Goal: Task Accomplishment & Management: Complete application form

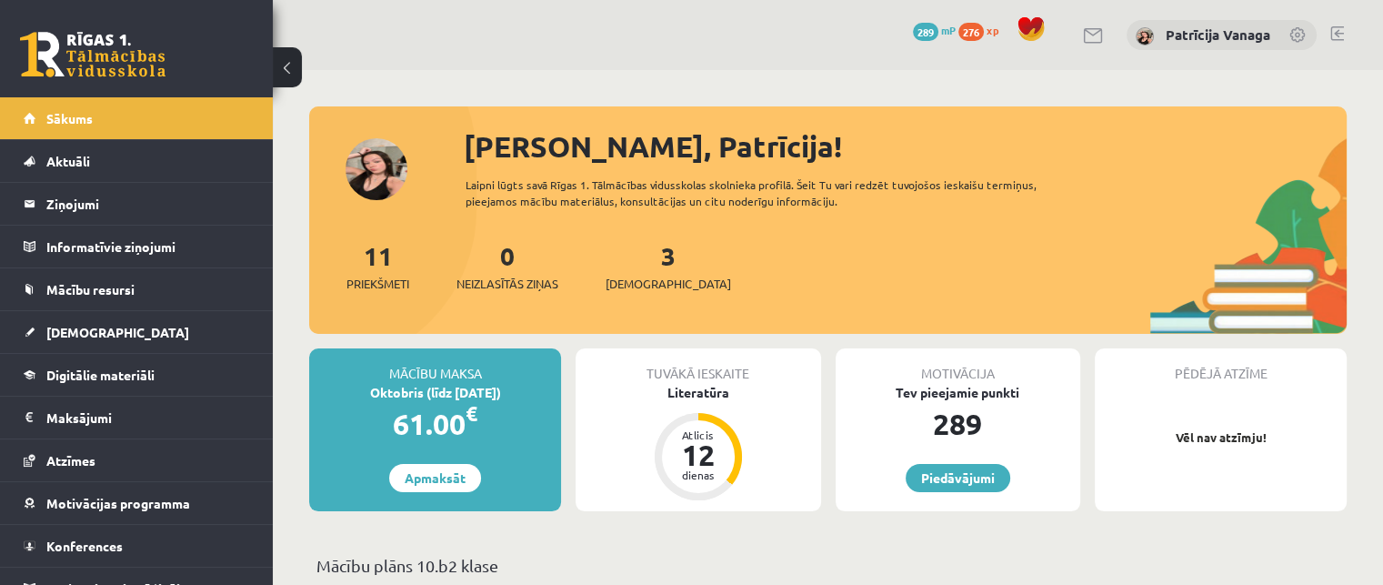
click at [647, 264] on div "3 Ieskaites" at bounding box center [668, 264] width 125 height 56
click at [639, 262] on link "3 Ieskaites" at bounding box center [668, 266] width 125 height 54
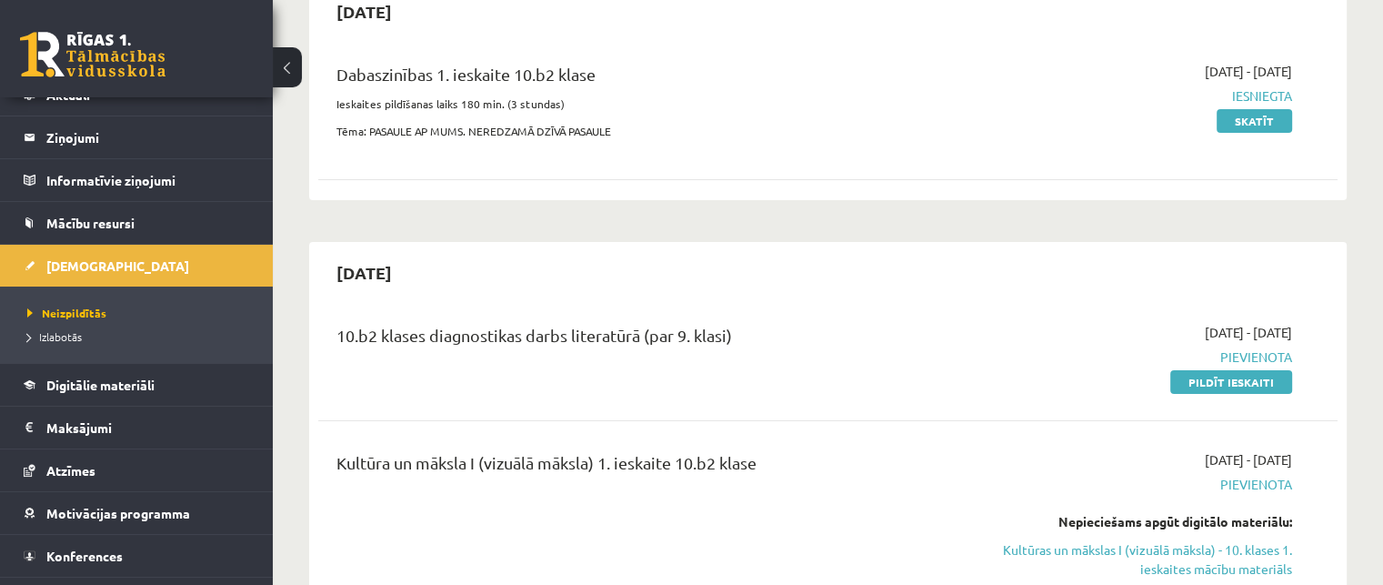
scroll to position [65, 0]
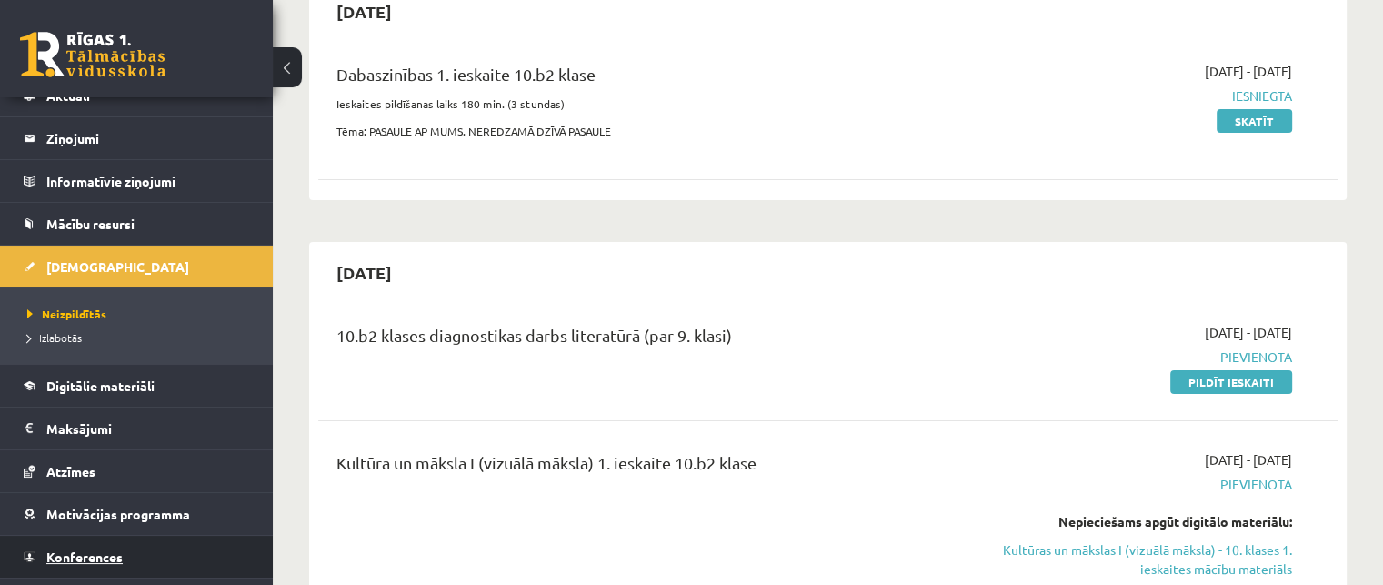
click at [217, 553] on link "Konferences" at bounding box center [137, 557] width 226 height 42
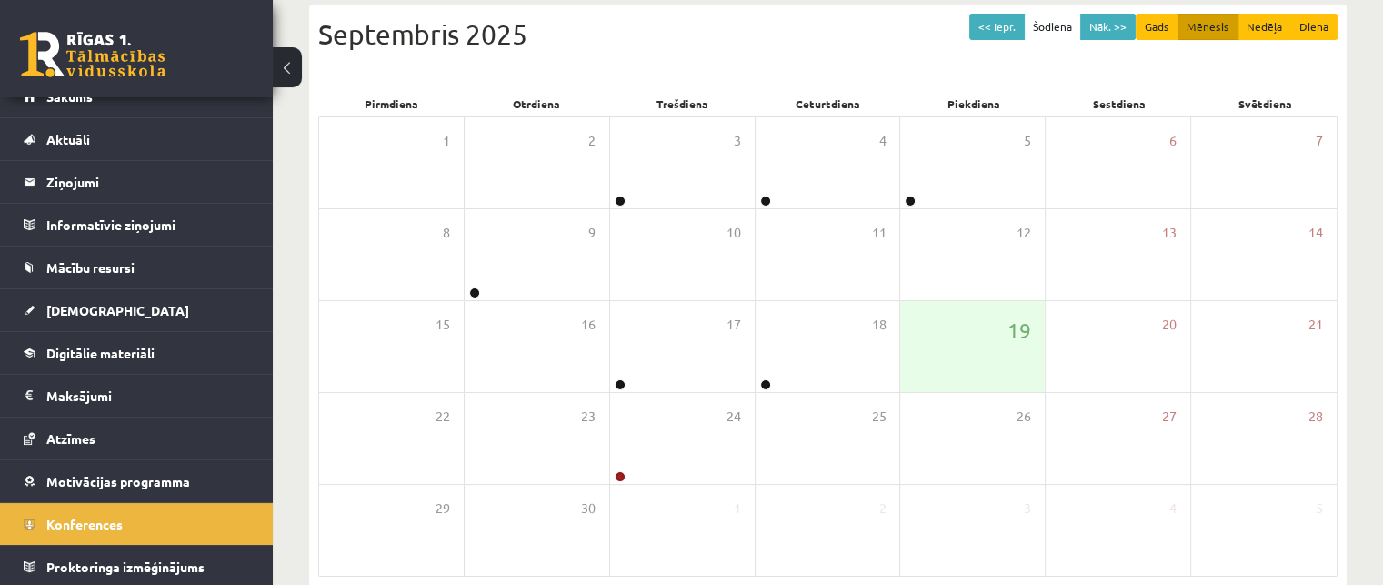
scroll to position [22, 0]
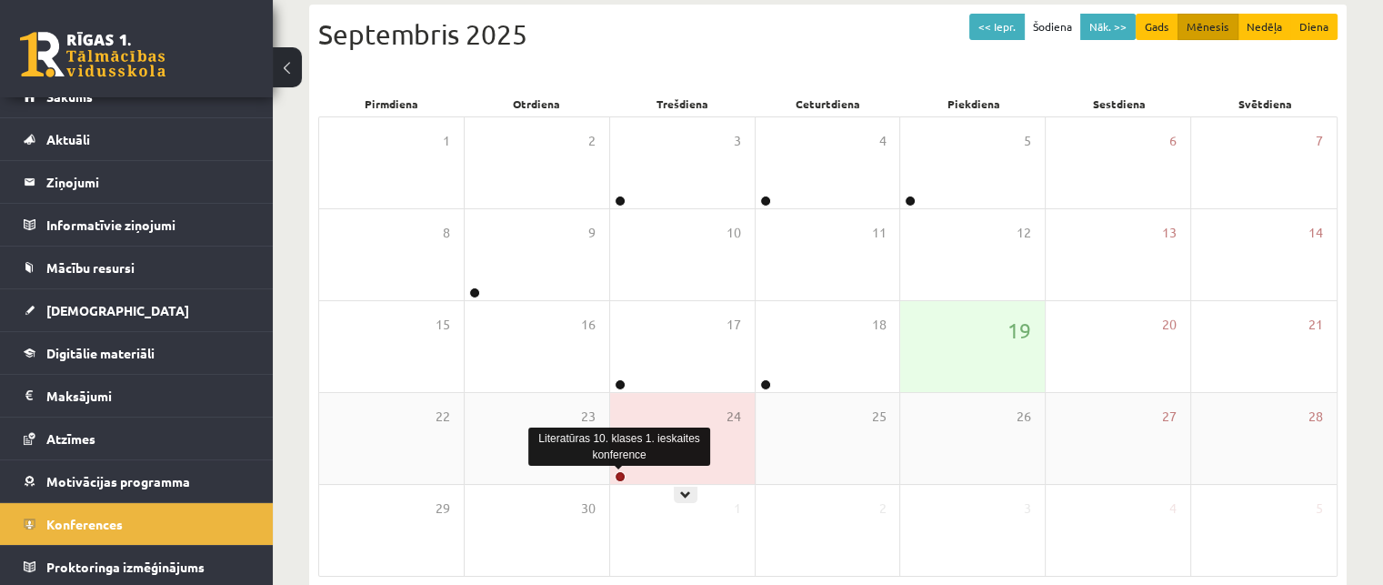
click at [620, 477] on link at bounding box center [620, 476] width 11 height 11
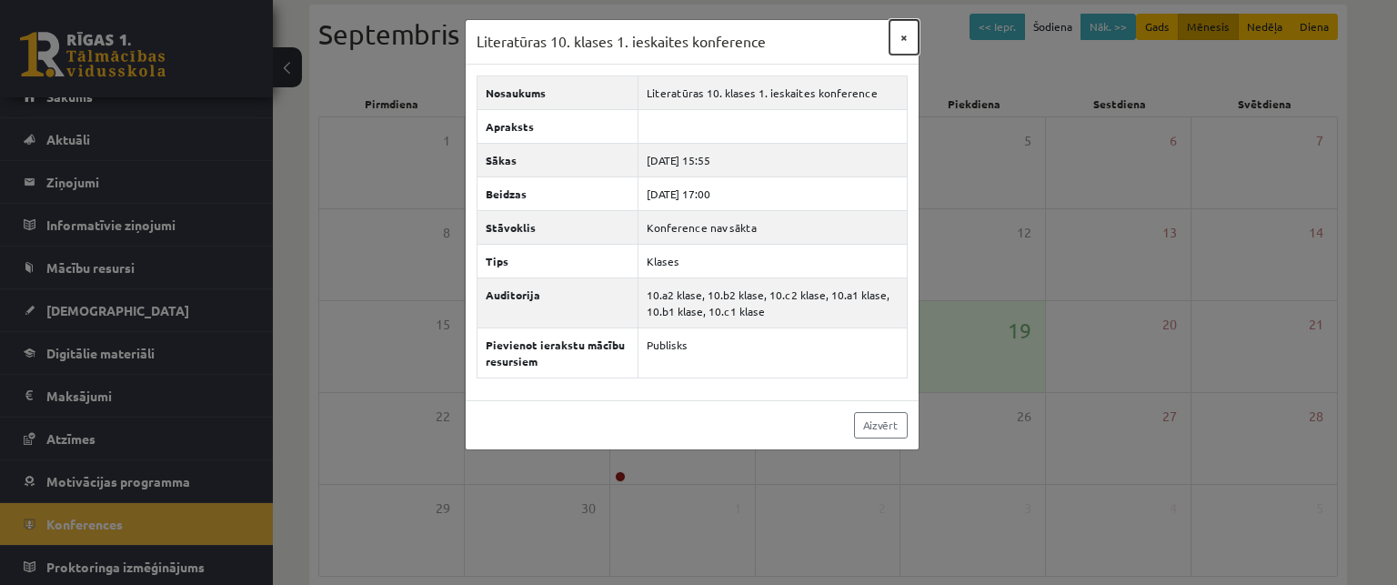
click at [898, 39] on button "×" at bounding box center [903, 37] width 29 height 35
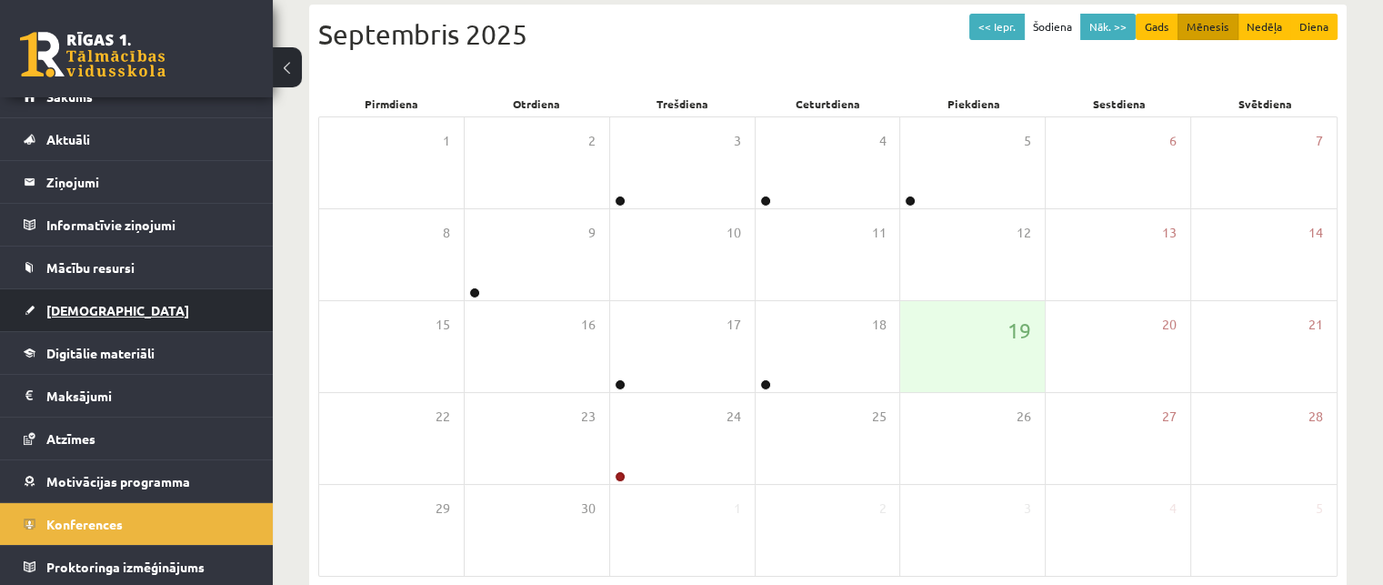
click at [186, 299] on link "[DEMOGRAPHIC_DATA]" at bounding box center [137, 310] width 226 height 42
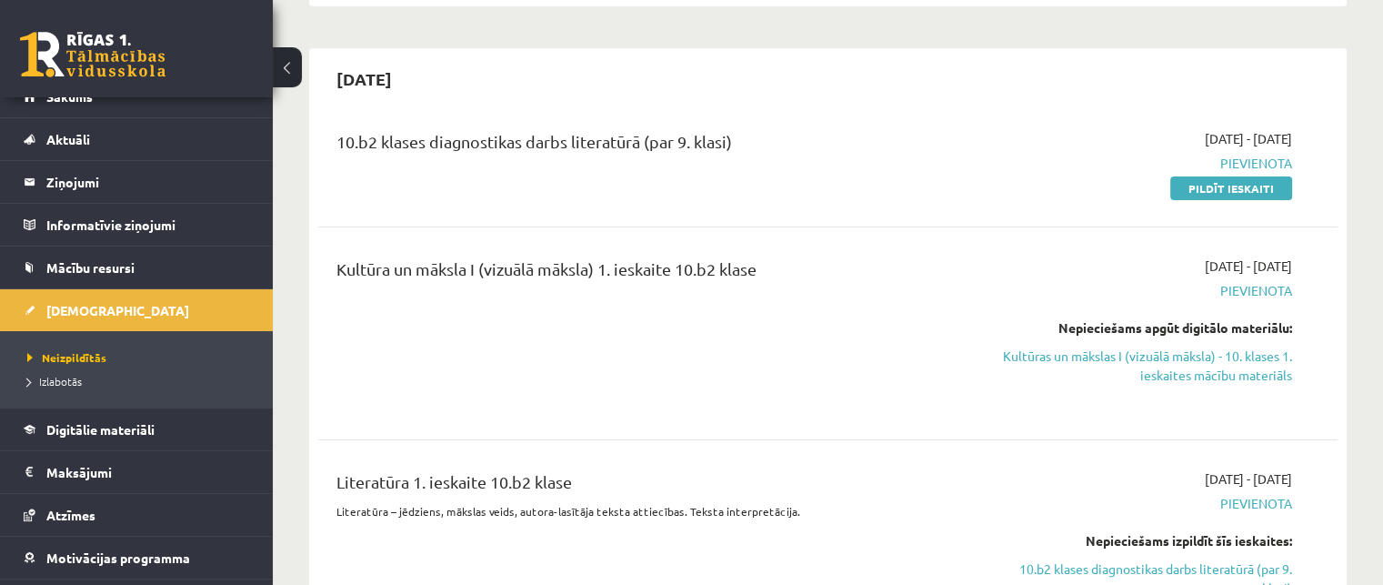
scroll to position [373, 0]
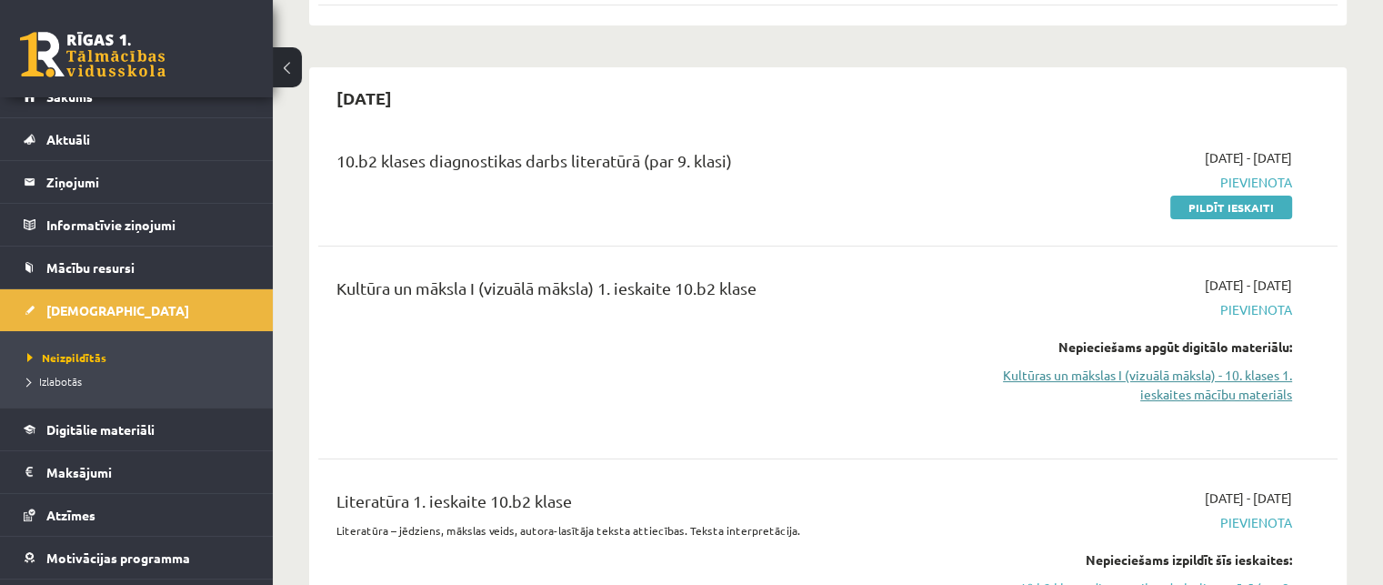
click at [1206, 384] on link "Kultūras un mākslas I (vizuālā māksla) - 10. klases 1. ieskaites mācību materiā…" at bounding box center [1142, 385] width 300 height 38
click at [1156, 383] on link "Kultūras un mākslas I (vizuālā māksla) - 10. klases 1. ieskaites mācību materiā…" at bounding box center [1142, 385] width 300 height 38
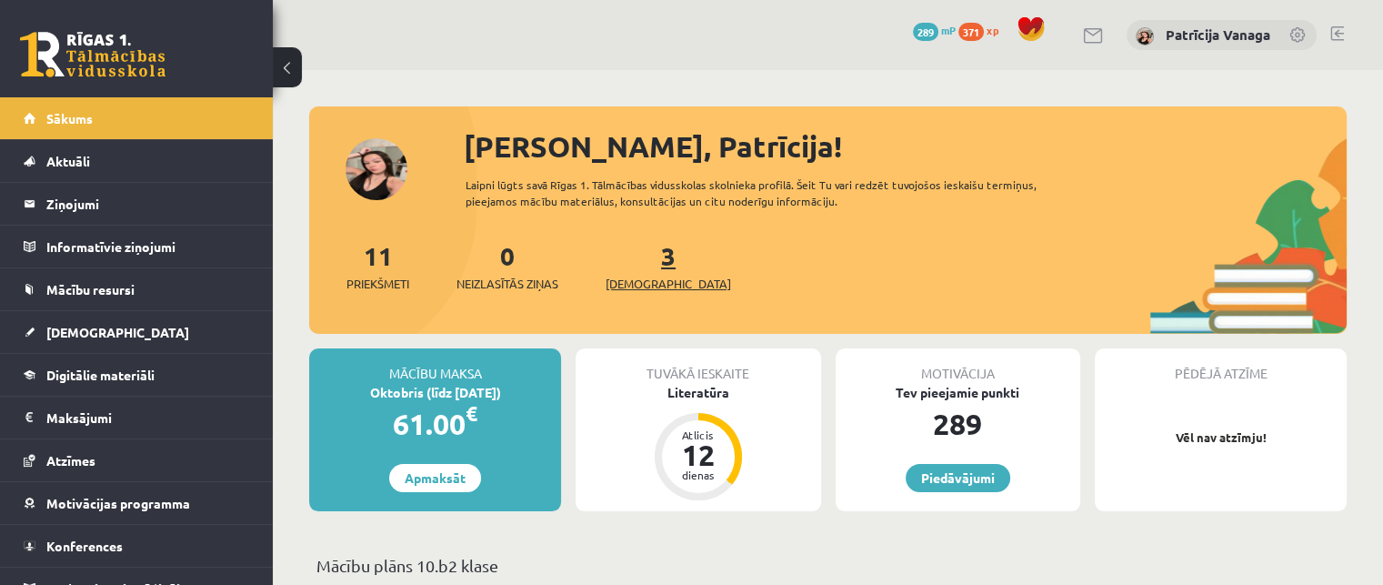
click at [637, 256] on link "3 Ieskaites" at bounding box center [668, 266] width 125 height 54
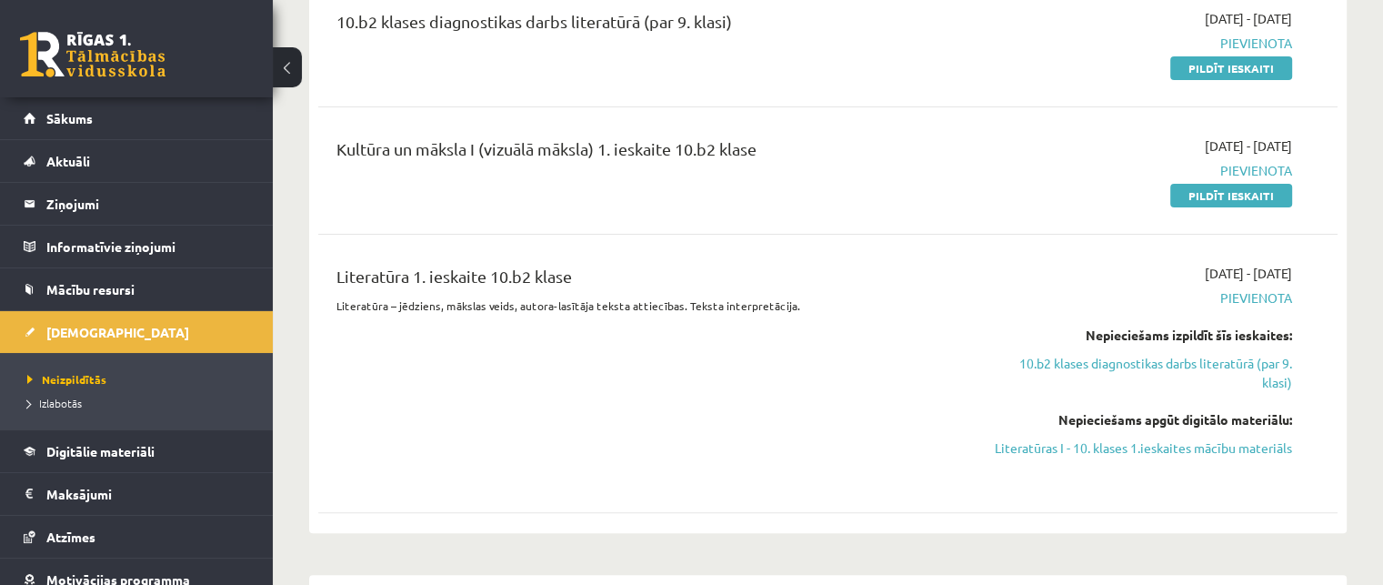
scroll to position [493, 0]
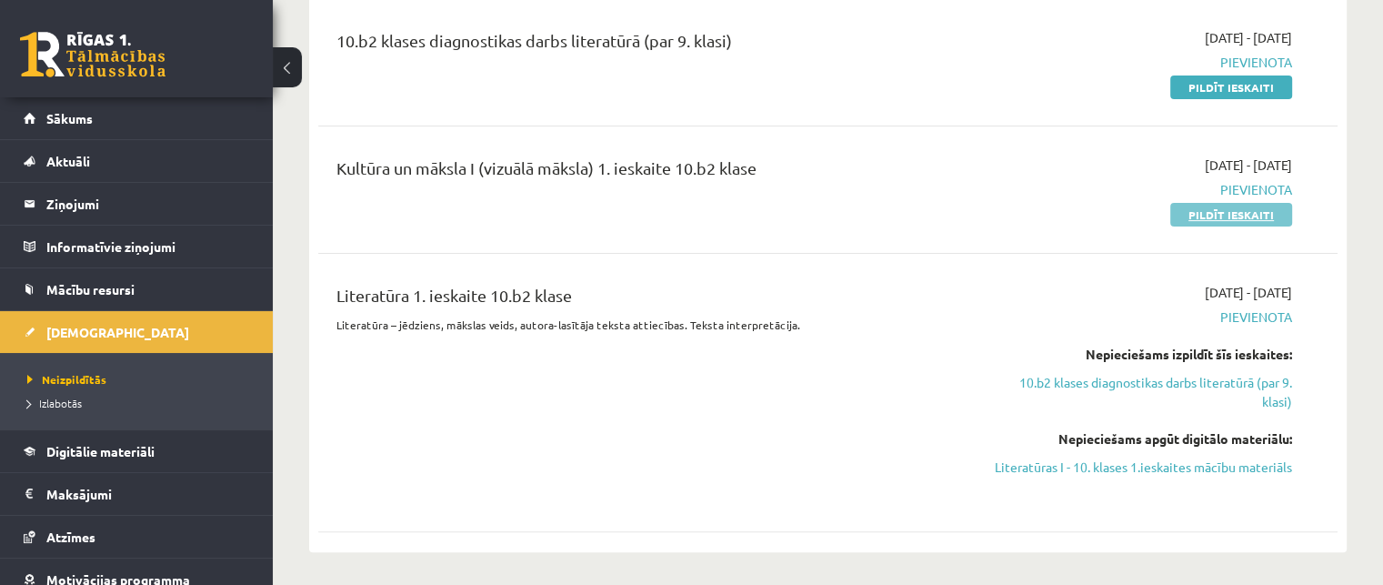
click at [1211, 216] on link "Pildīt ieskaiti" at bounding box center [1231, 215] width 122 height 24
click at [1186, 88] on link "Pildīt ieskaiti" at bounding box center [1231, 87] width 122 height 24
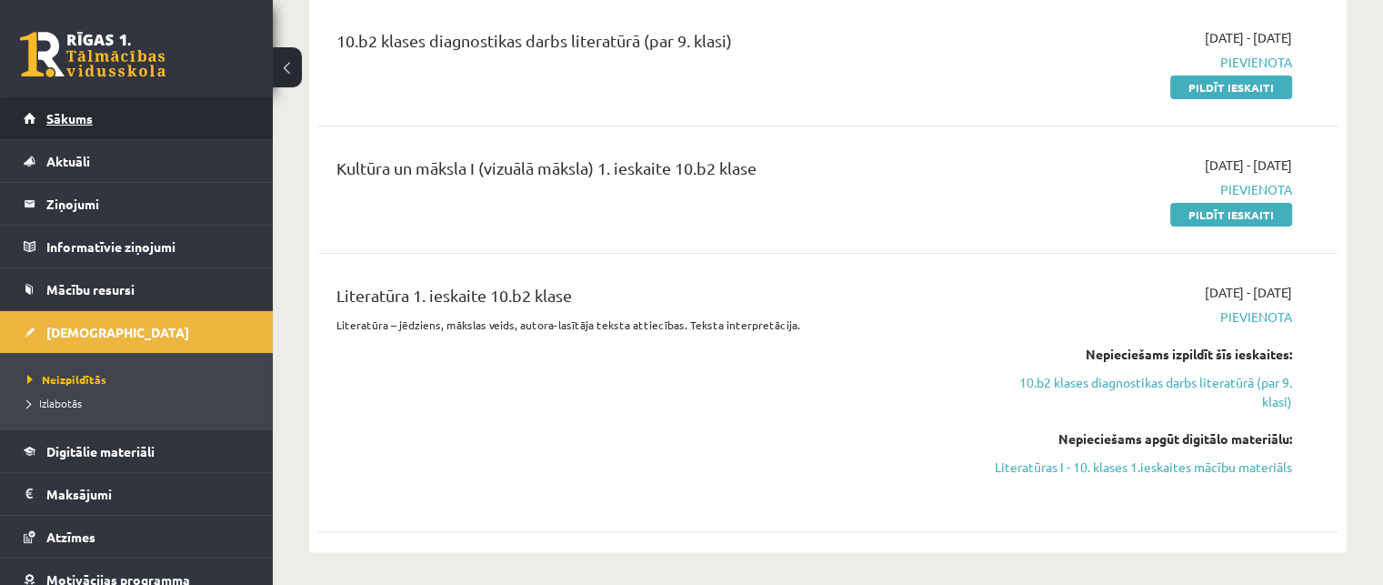
click at [120, 109] on link "Sākums" at bounding box center [137, 118] width 226 height 42
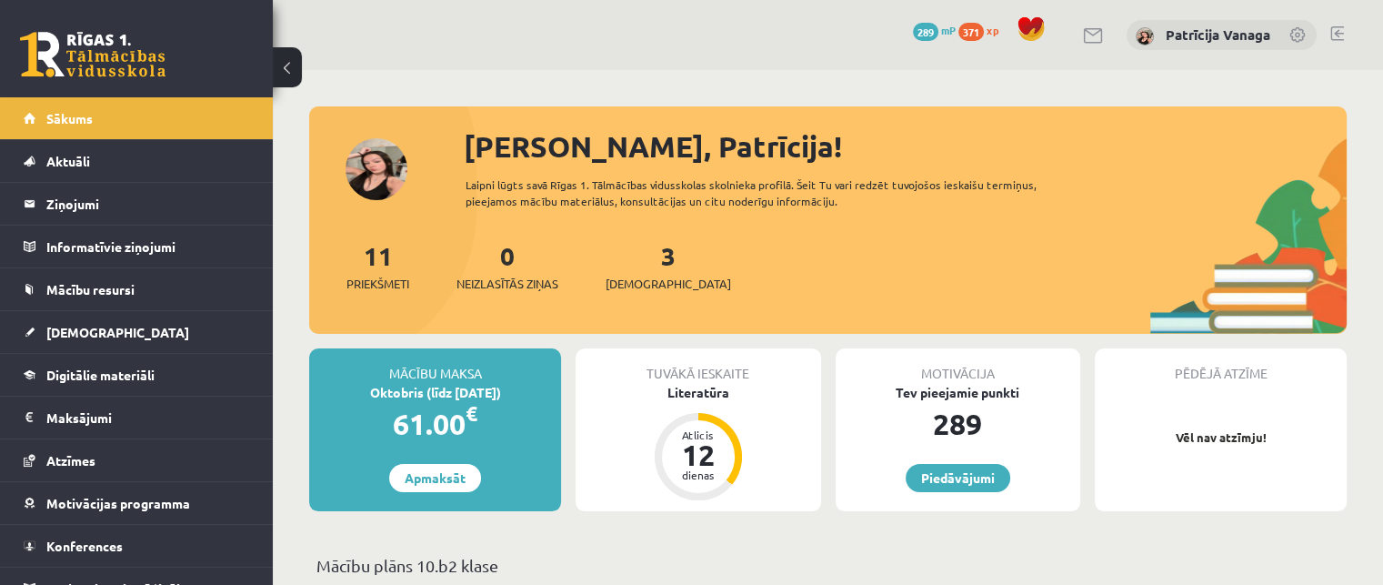
click at [1332, 32] on link at bounding box center [1337, 33] width 14 height 15
